Goal: Task Accomplishment & Management: Manage account settings

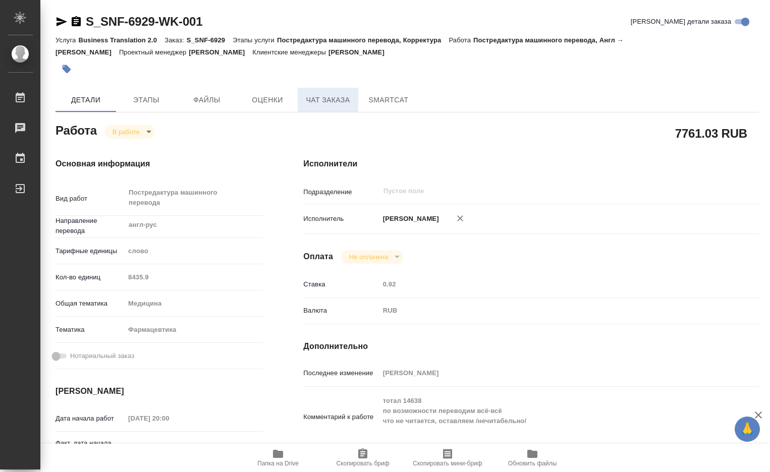
click at [339, 97] on span "Чат заказа" at bounding box center [328, 100] width 48 height 13
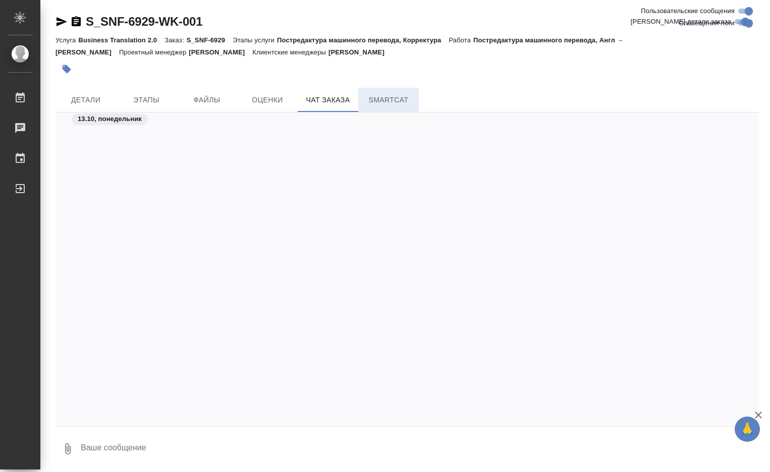
scroll to position [57121, 0]
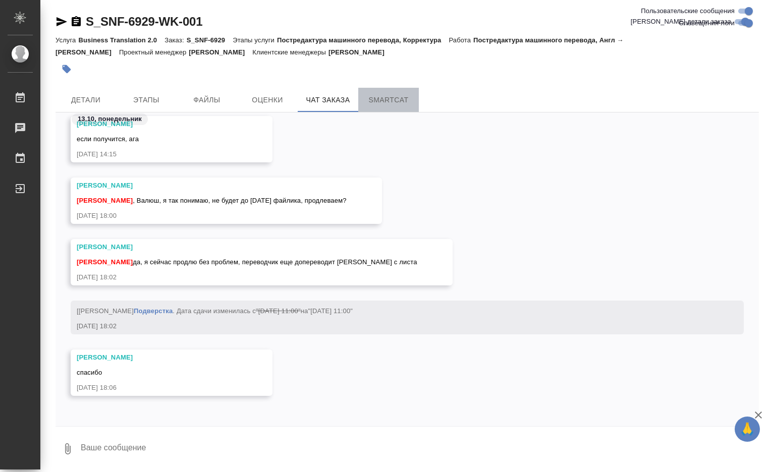
click at [396, 101] on span "SmartCat" at bounding box center [388, 100] width 48 height 13
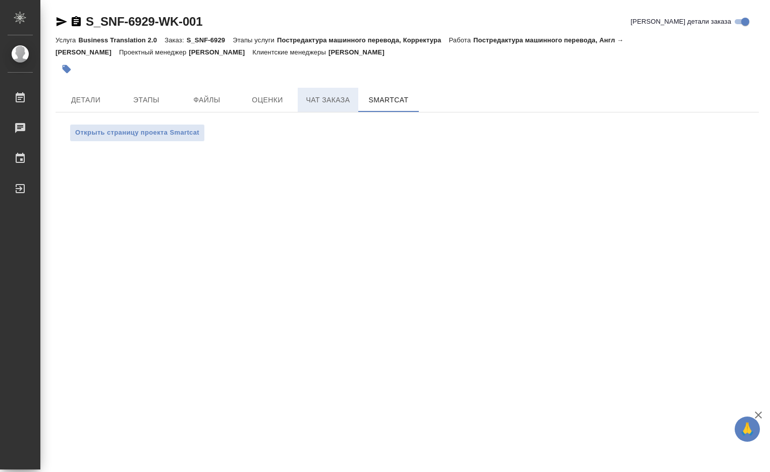
click at [328, 100] on span "Чат заказа" at bounding box center [328, 100] width 48 height 13
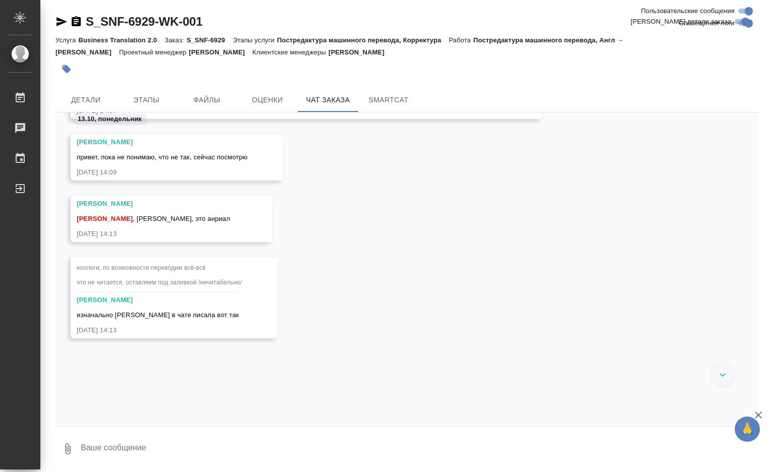
scroll to position [53385, 0]
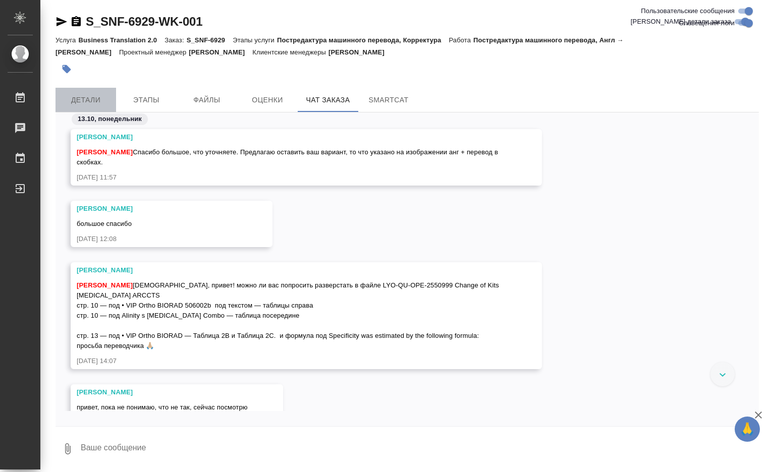
click at [91, 104] on span "Детали" at bounding box center [86, 100] width 48 height 13
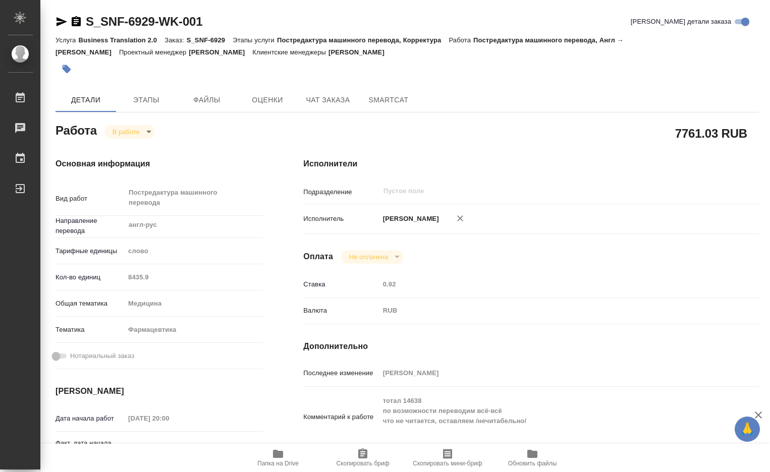
type textarea "x"
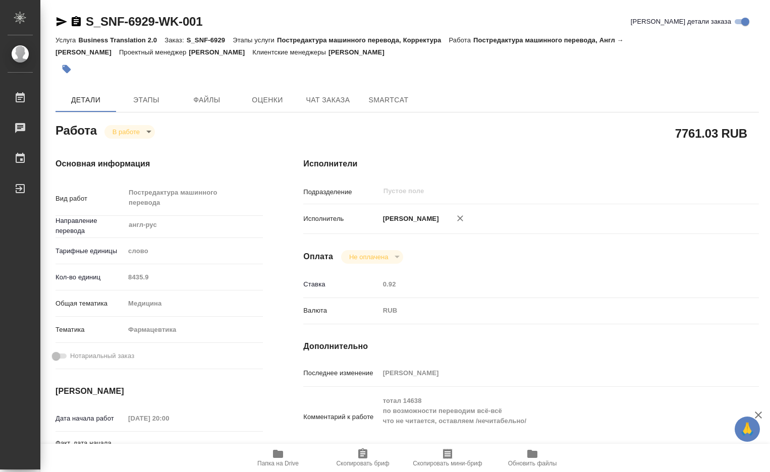
type textarea "x"
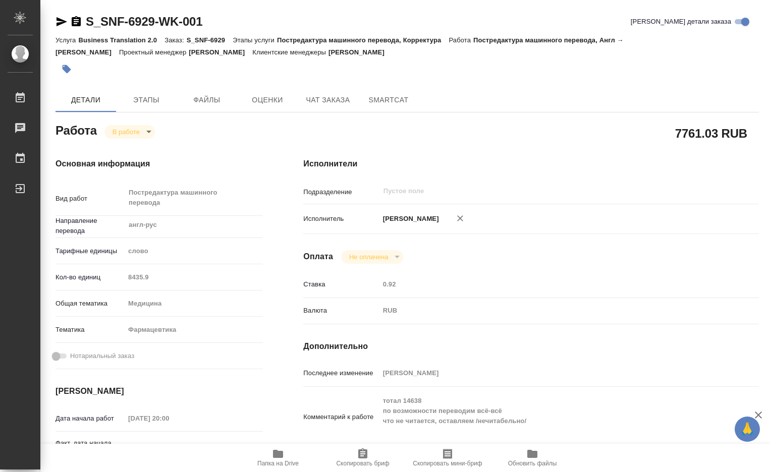
type textarea "x"
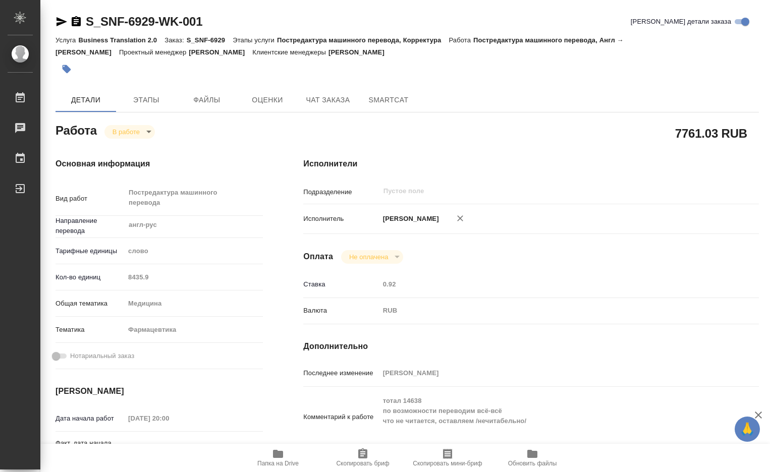
type textarea "x"
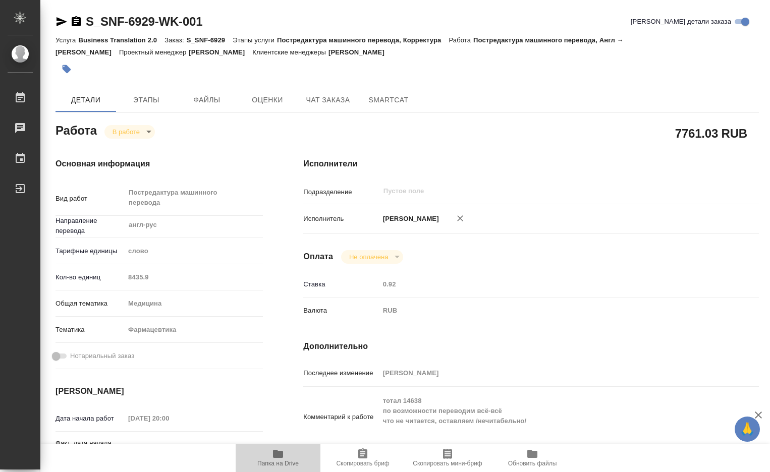
click at [280, 450] on icon "button" at bounding box center [278, 454] width 12 height 12
